Goal: Task Accomplishment & Management: Use online tool/utility

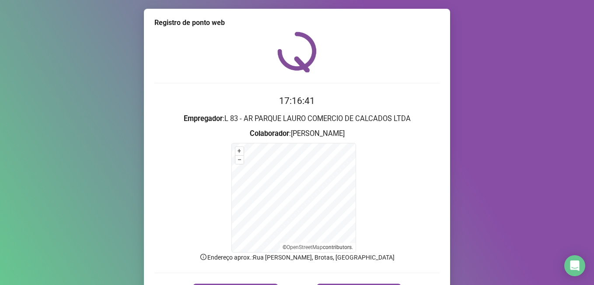
scroll to position [55, 0]
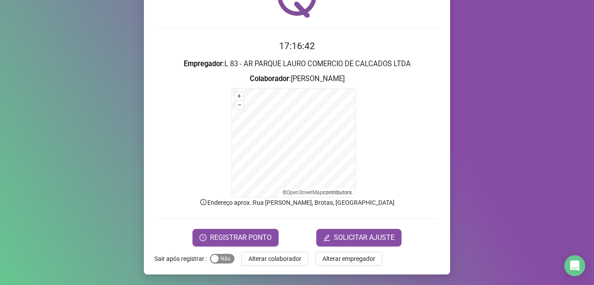
click at [219, 257] on span "Sim Não" at bounding box center [222, 258] width 25 height 10
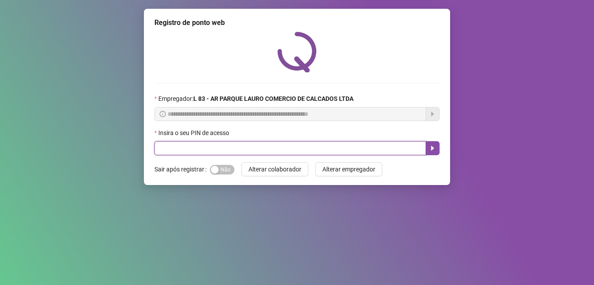
click at [233, 144] on input "text" at bounding box center [291, 148] width 272 height 14
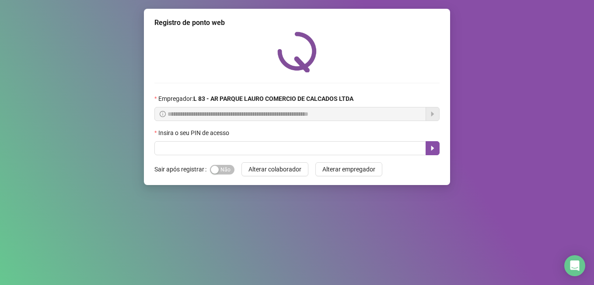
click at [218, 163] on div "Sim Não" at bounding box center [222, 169] width 25 height 14
click at [220, 170] on span "Sim Não" at bounding box center [222, 170] width 25 height 10
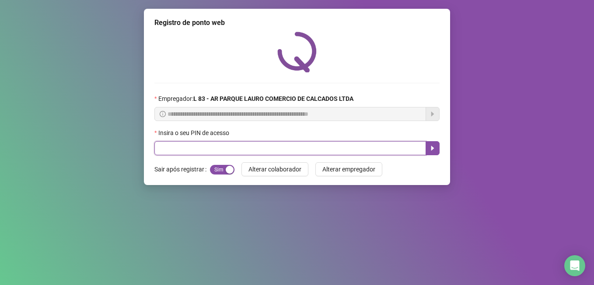
click at [231, 143] on input "text" at bounding box center [291, 148] width 272 height 14
type input "*****"
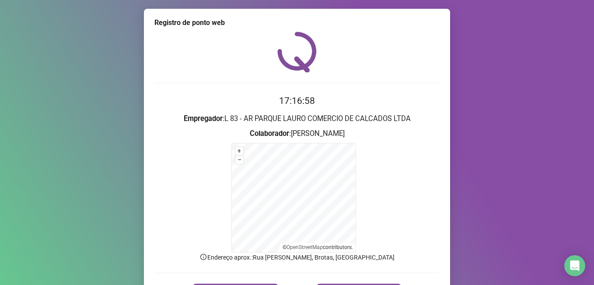
scroll to position [55, 0]
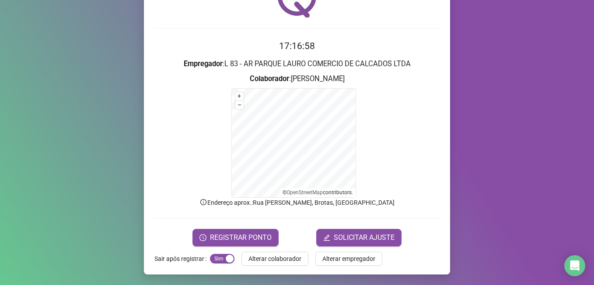
click at [233, 251] on form "Sair após registrar Sim Não Alterar colaborador Alterar empregador" at bounding box center [297, 258] width 285 height 14
click at [235, 239] on span "REGISTRAR PONTO" at bounding box center [241, 237] width 62 height 11
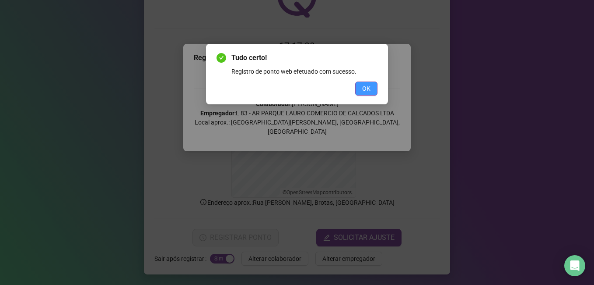
click at [363, 91] on button "OK" at bounding box center [366, 88] width 22 height 14
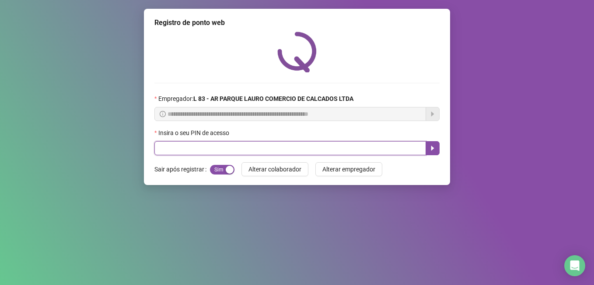
click at [193, 147] on input "text" at bounding box center [291, 148] width 272 height 14
type input "*****"
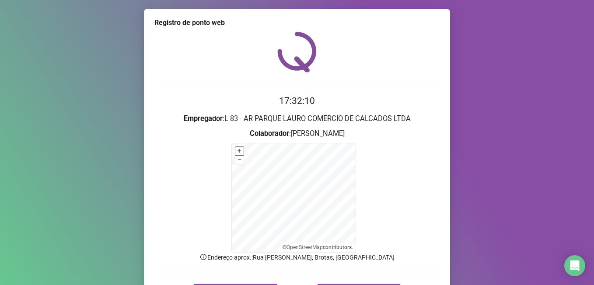
scroll to position [44, 0]
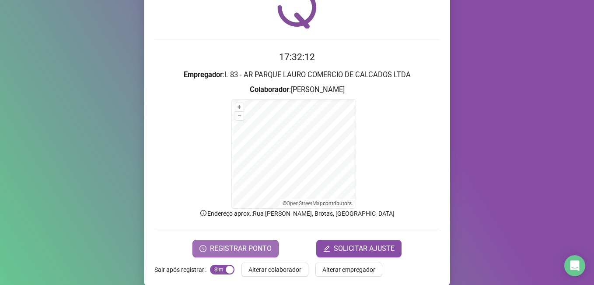
click at [229, 246] on span "REGISTRAR PONTO" at bounding box center [241, 248] width 62 height 11
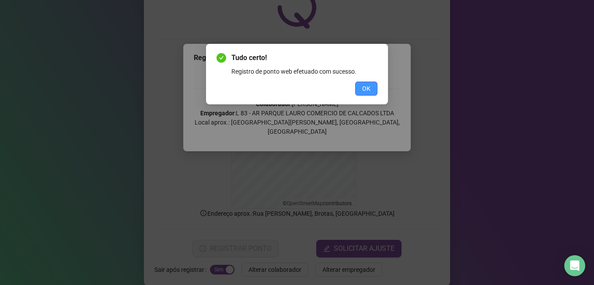
click at [375, 88] on button "OK" at bounding box center [366, 88] width 22 height 14
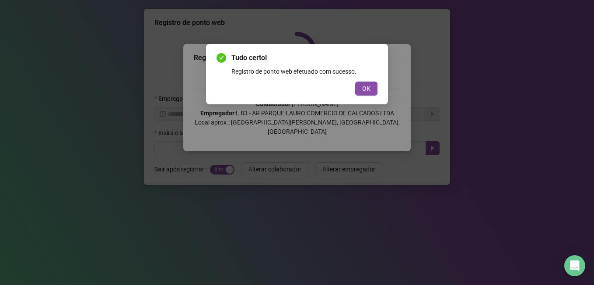
scroll to position [0, 0]
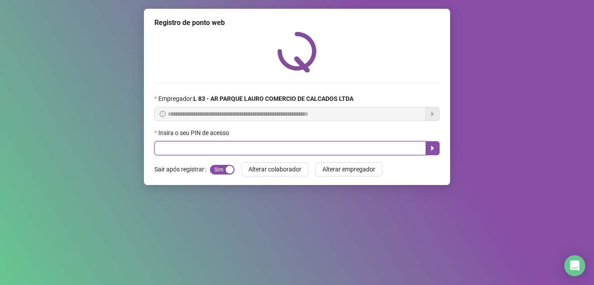
click at [168, 146] on input "text" at bounding box center [291, 148] width 272 height 14
type input "*****"
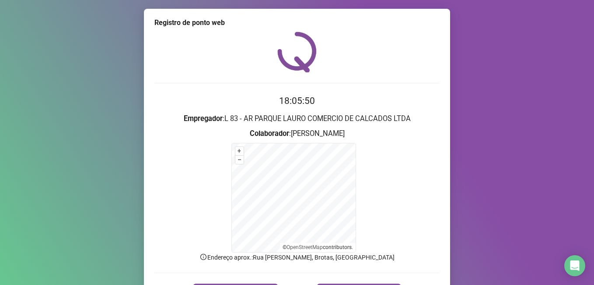
scroll to position [55, 0]
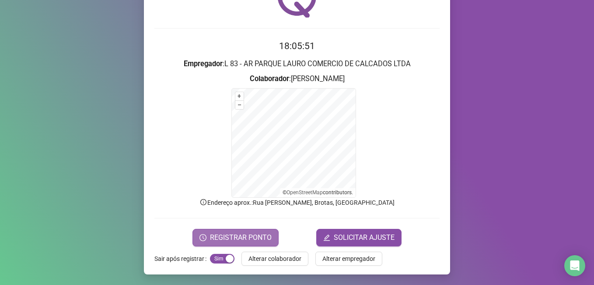
click at [224, 236] on span "REGISTRAR PONTO" at bounding box center [241, 237] width 62 height 11
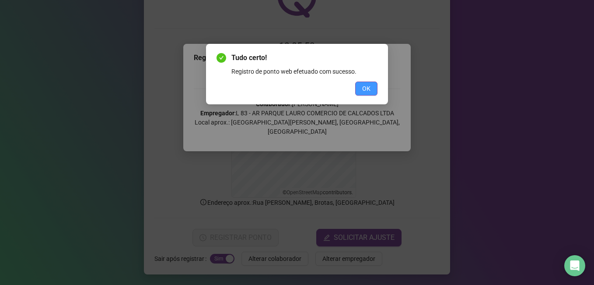
click at [359, 88] on button "OK" at bounding box center [366, 88] width 22 height 14
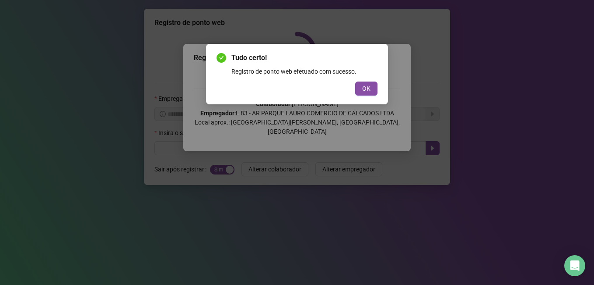
scroll to position [0, 0]
